Goal: Task Accomplishment & Management: Manage account settings

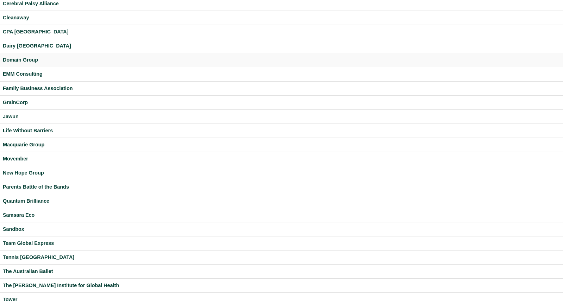
scroll to position [131, 0]
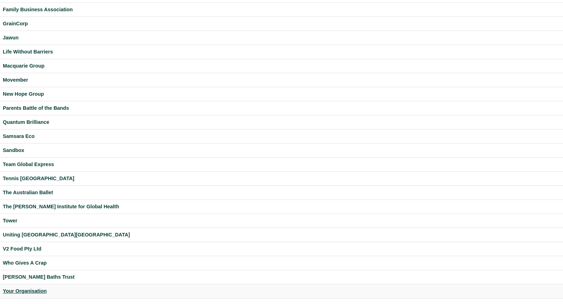
click at [30, 292] on div "Your Organisation" at bounding box center [281, 291] width 557 height 8
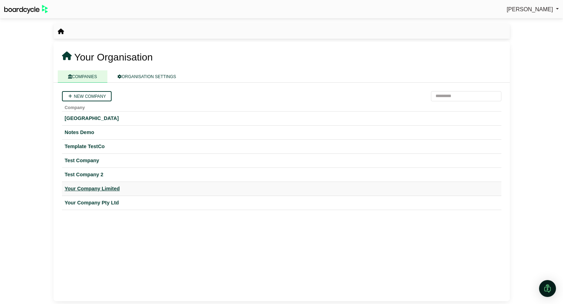
click at [104, 187] on div "Your Company Limited" at bounding box center [282, 189] width 434 height 8
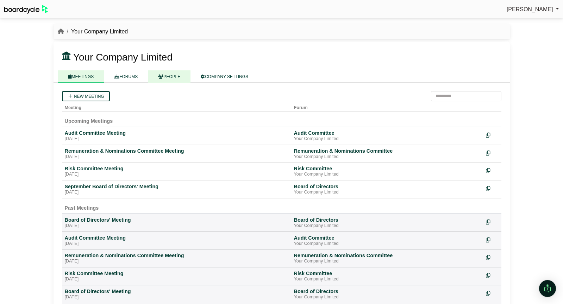
click at [172, 75] on link "PEOPLE" at bounding box center [169, 76] width 43 height 12
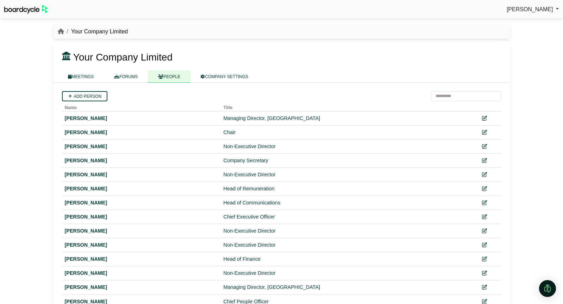
click at [529, 8] on span "[PERSON_NAME]" at bounding box center [530, 9] width 46 height 6
click at [528, 20] on link "Sign Out" at bounding box center [530, 20] width 56 height 13
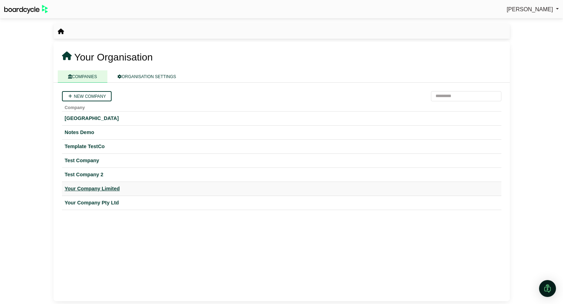
click at [103, 188] on div "Your Company Limited" at bounding box center [282, 189] width 434 height 8
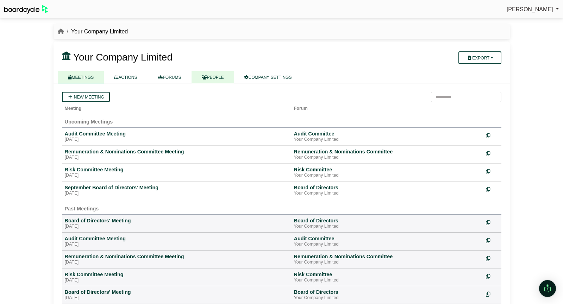
click at [210, 77] on link "PEOPLE" at bounding box center [212, 77] width 43 height 12
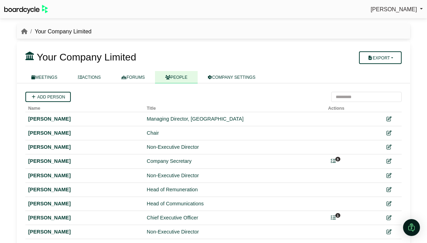
click at [311, 108] on th "Title" at bounding box center [234, 107] width 181 height 10
click at [335, 161] on span "5" at bounding box center [337, 159] width 5 height 5
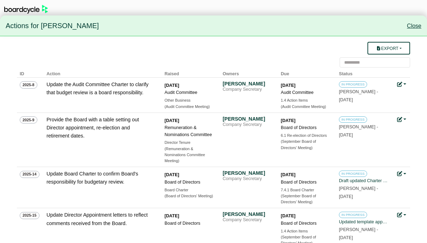
click at [411, 23] on link "Close" at bounding box center [414, 26] width 14 height 6
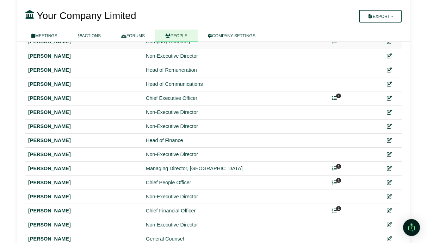
scroll to position [154, 0]
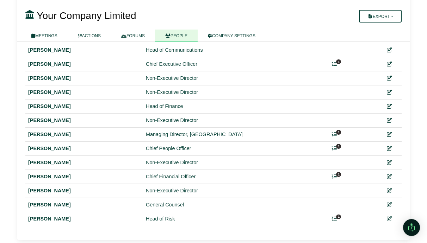
click at [166, 20] on h3 "Your Company Limited" at bounding box center [181, 15] width 320 height 14
click at [49, 32] on link "MEETINGS" at bounding box center [44, 36] width 46 height 12
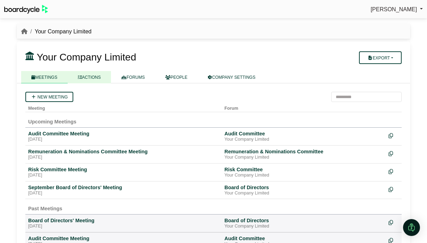
click at [91, 77] on link "ACTIONS" at bounding box center [89, 77] width 43 height 12
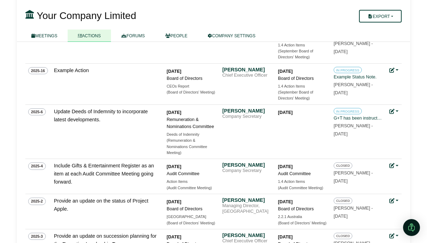
scroll to position [381, 0]
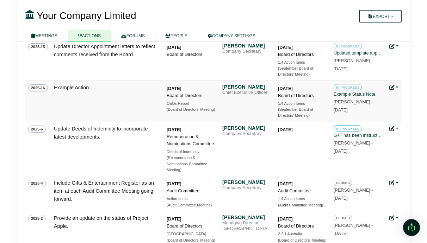
click at [398, 87] on link at bounding box center [393, 88] width 9 height 6
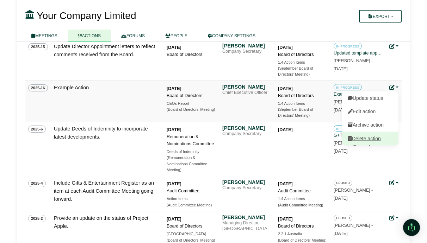
click at [377, 137] on link "Delete action" at bounding box center [370, 138] width 56 height 13
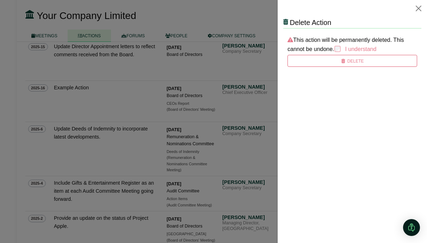
scroll to position [0, 0]
click at [344, 62] on icon "submit" at bounding box center [342, 61] width 5 height 4
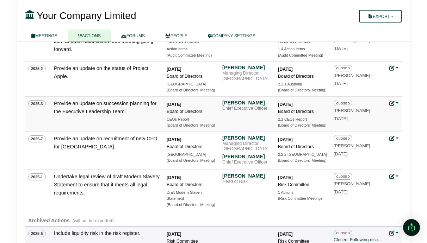
scroll to position [531, 0]
